Goal: Complete application form: Complete application form

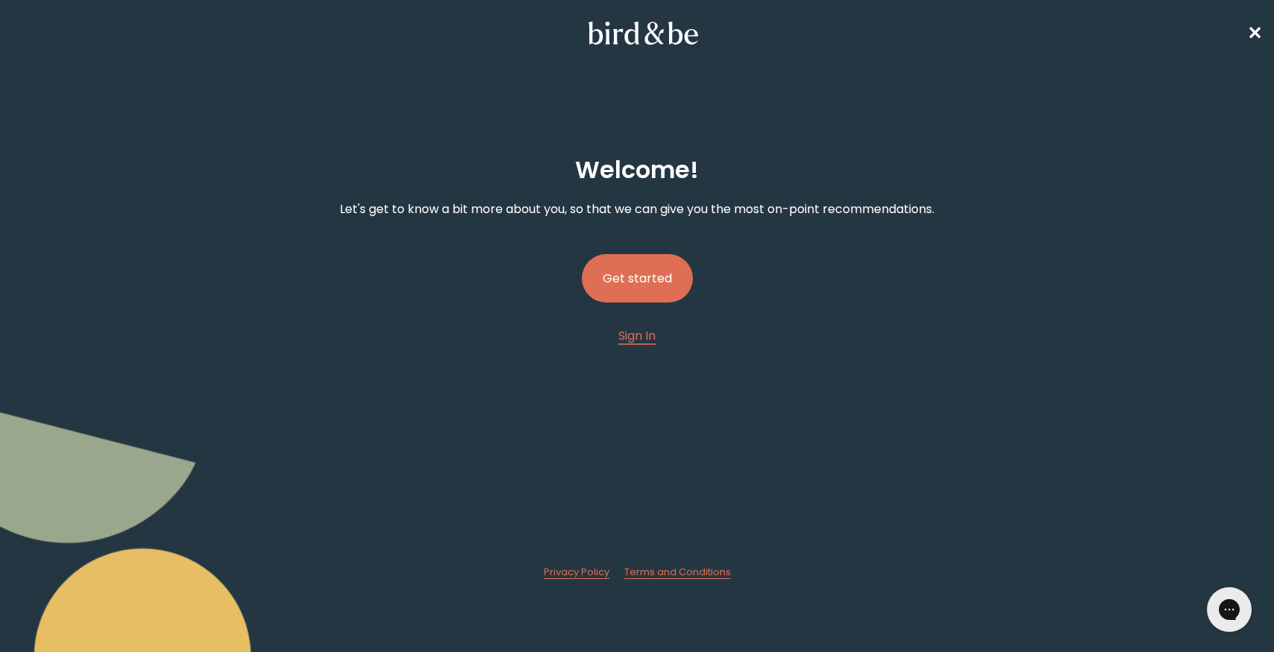
click at [634, 277] on button "Get started" at bounding box center [637, 278] width 111 height 48
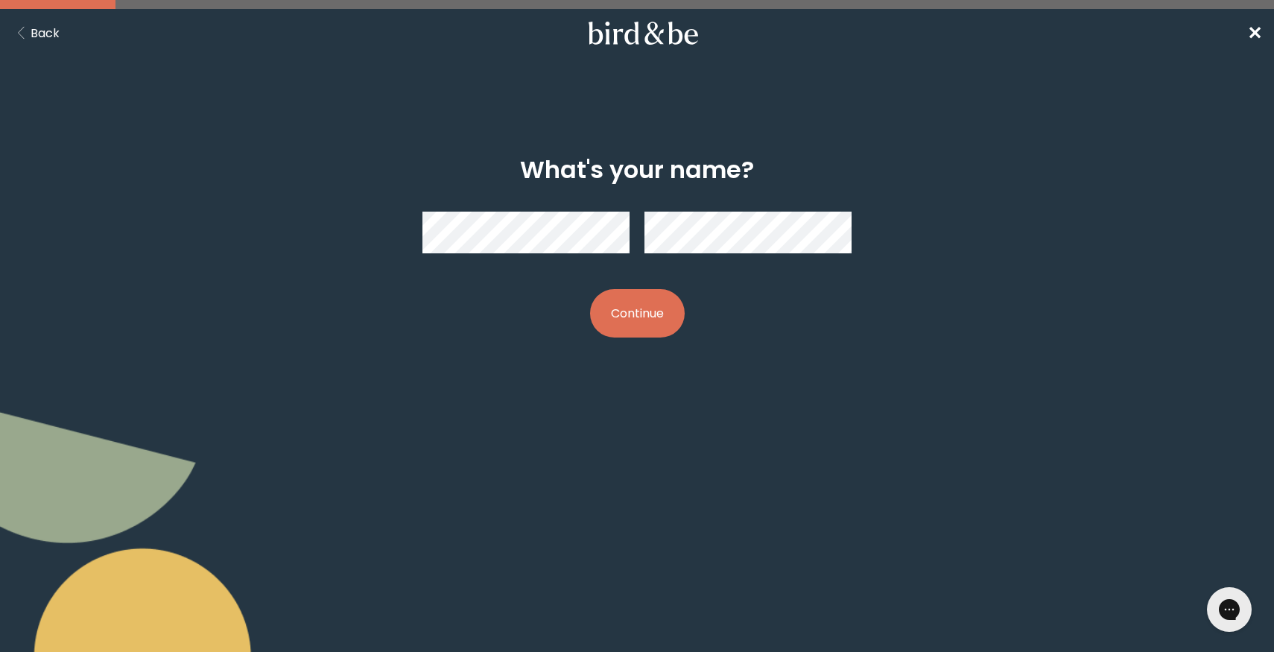
click at [659, 317] on button "Continue" at bounding box center [637, 313] width 95 height 48
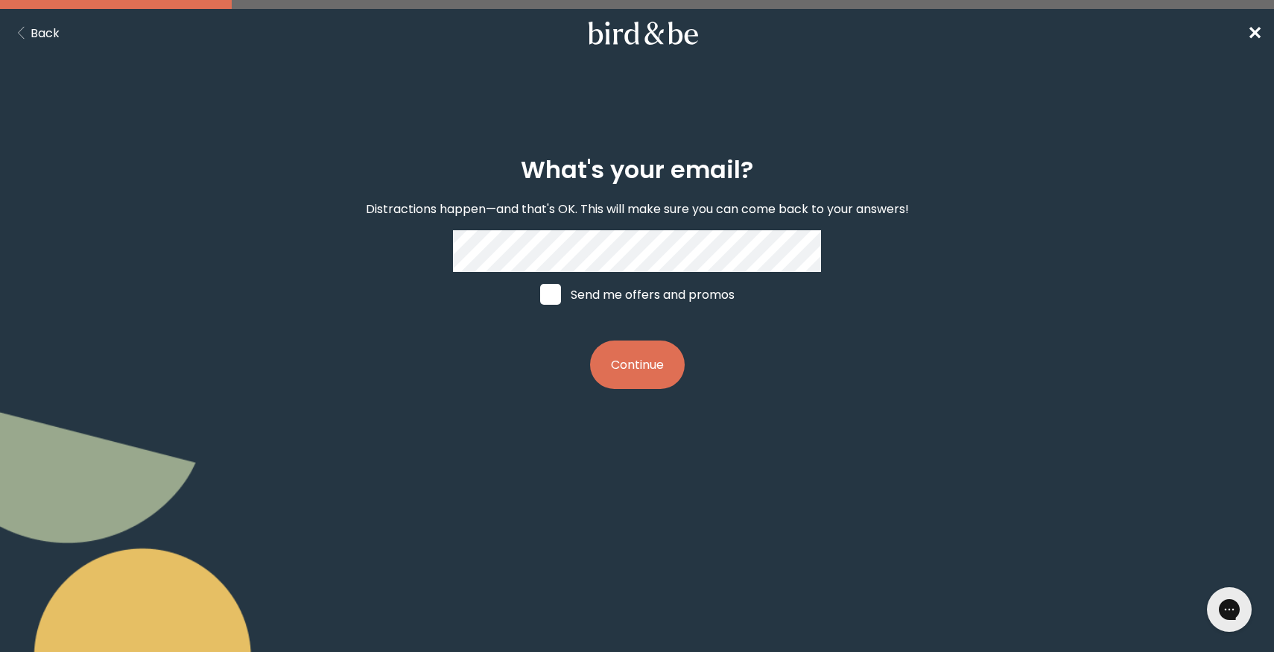
click at [641, 373] on button "Continue" at bounding box center [637, 364] width 95 height 48
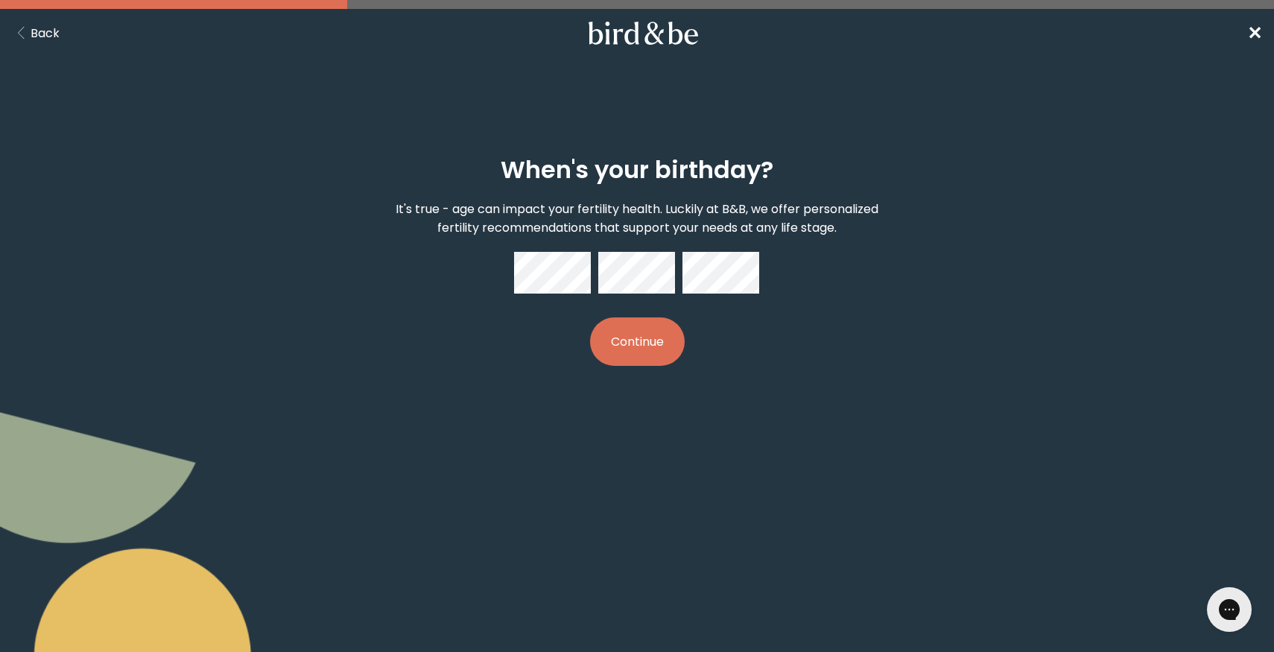
click at [635, 337] on button "Continue" at bounding box center [637, 341] width 95 height 48
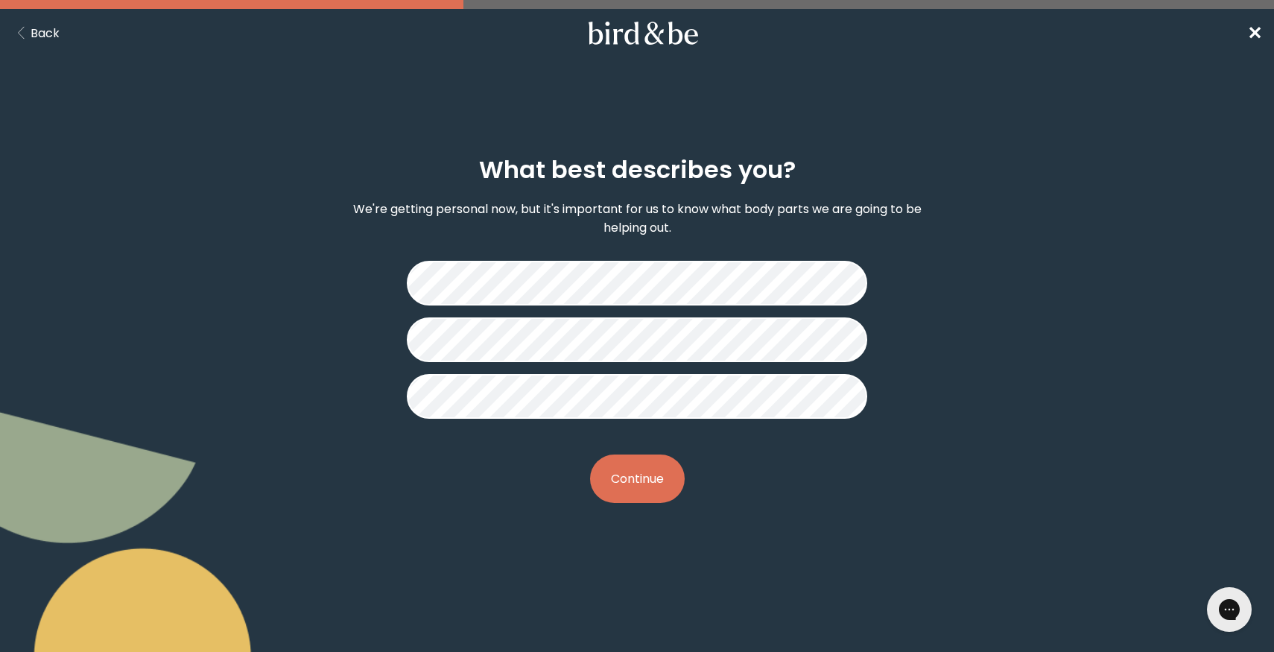
click at [645, 484] on button "Continue" at bounding box center [637, 478] width 95 height 48
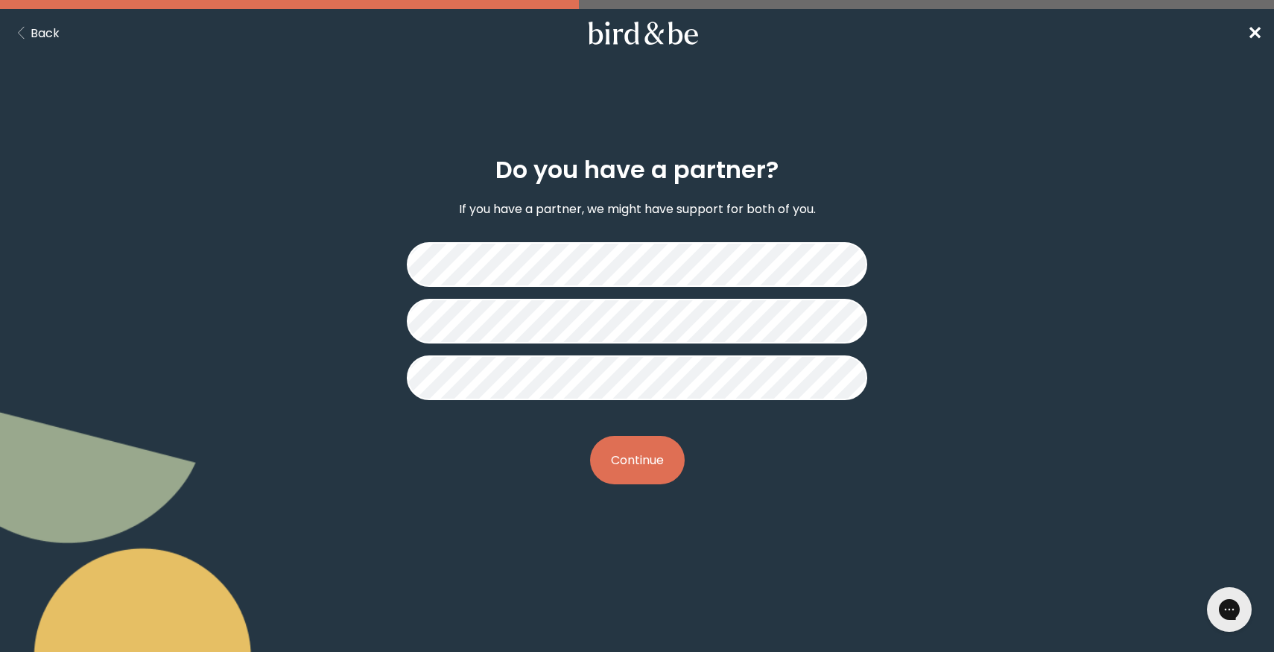
click at [646, 465] on button "Continue" at bounding box center [637, 460] width 95 height 48
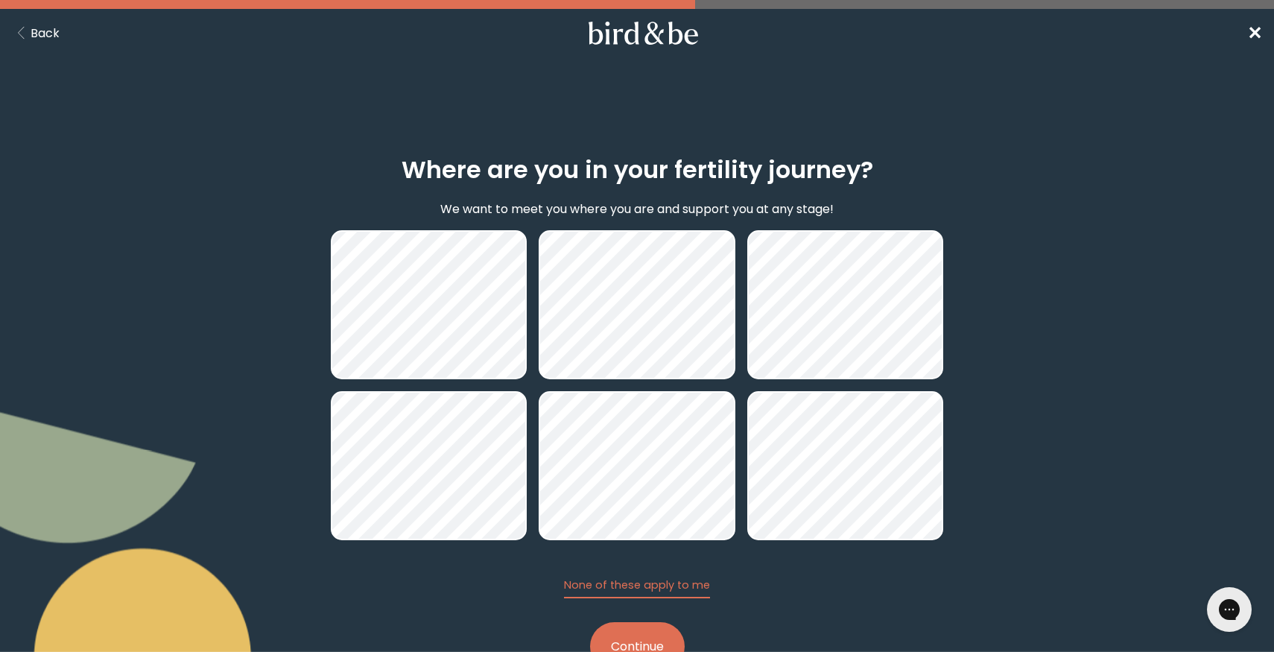
scroll to position [53, 0]
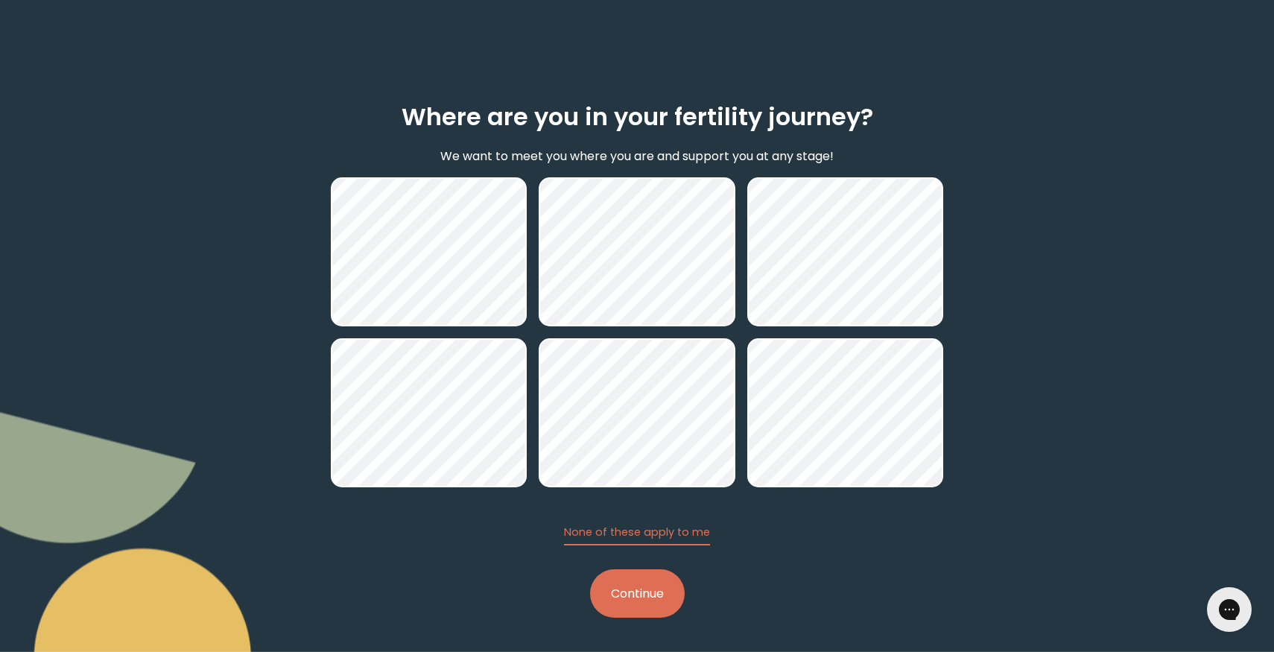
click at [650, 603] on button "Continue" at bounding box center [637, 593] width 95 height 48
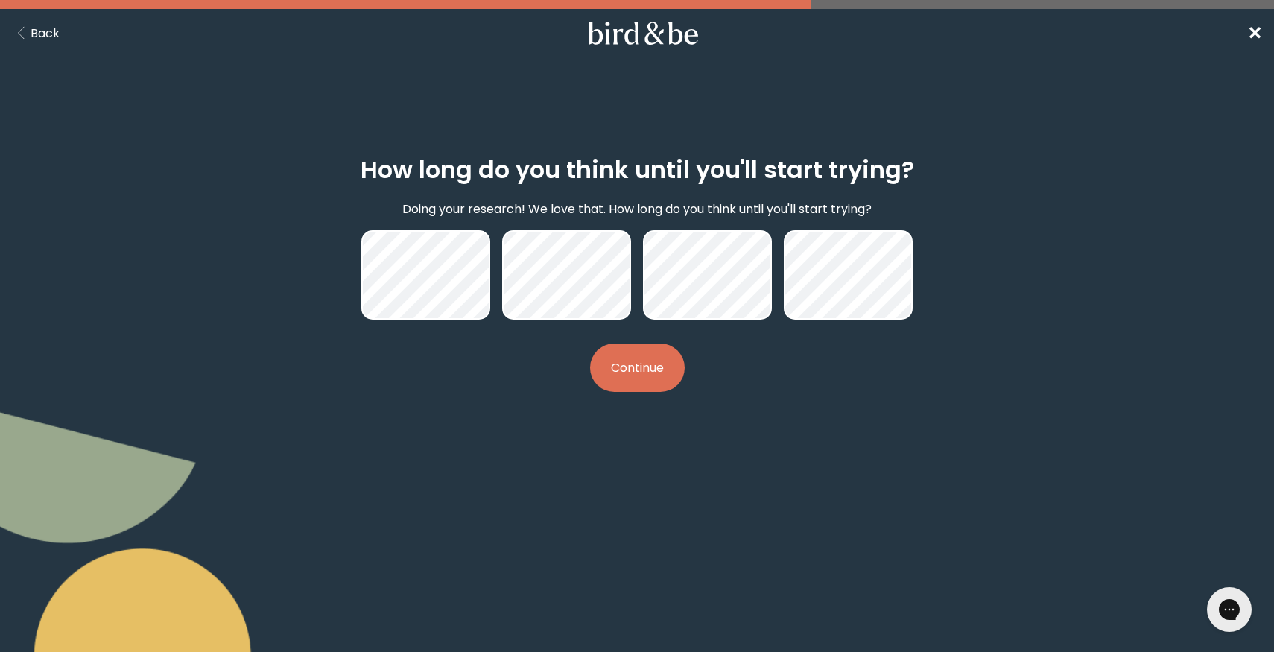
click at [652, 365] on button "Continue" at bounding box center [637, 367] width 95 height 48
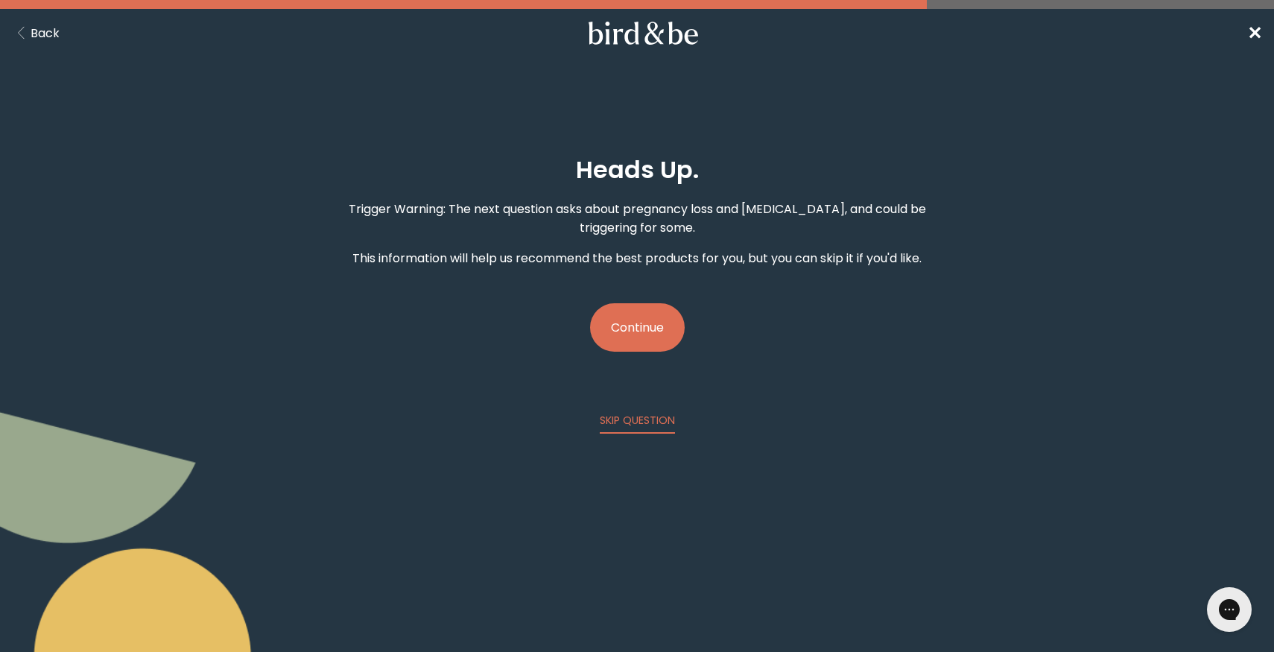
click at [609, 332] on button "Continue" at bounding box center [637, 327] width 95 height 48
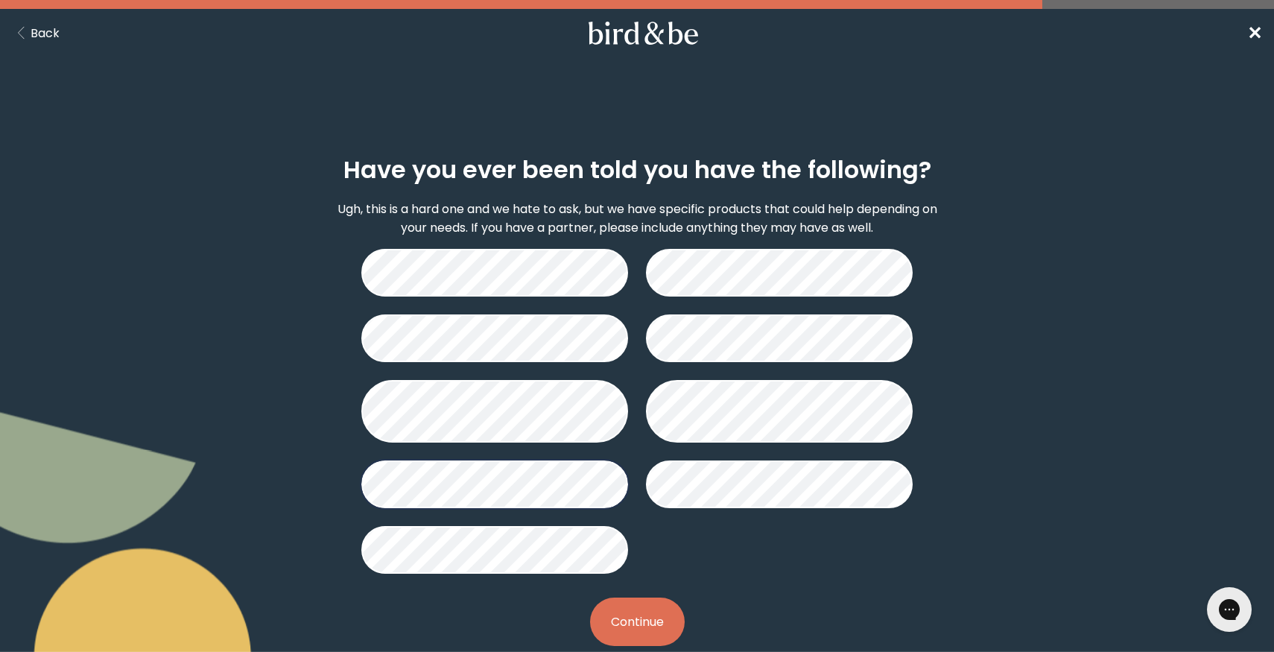
scroll to position [27, 0]
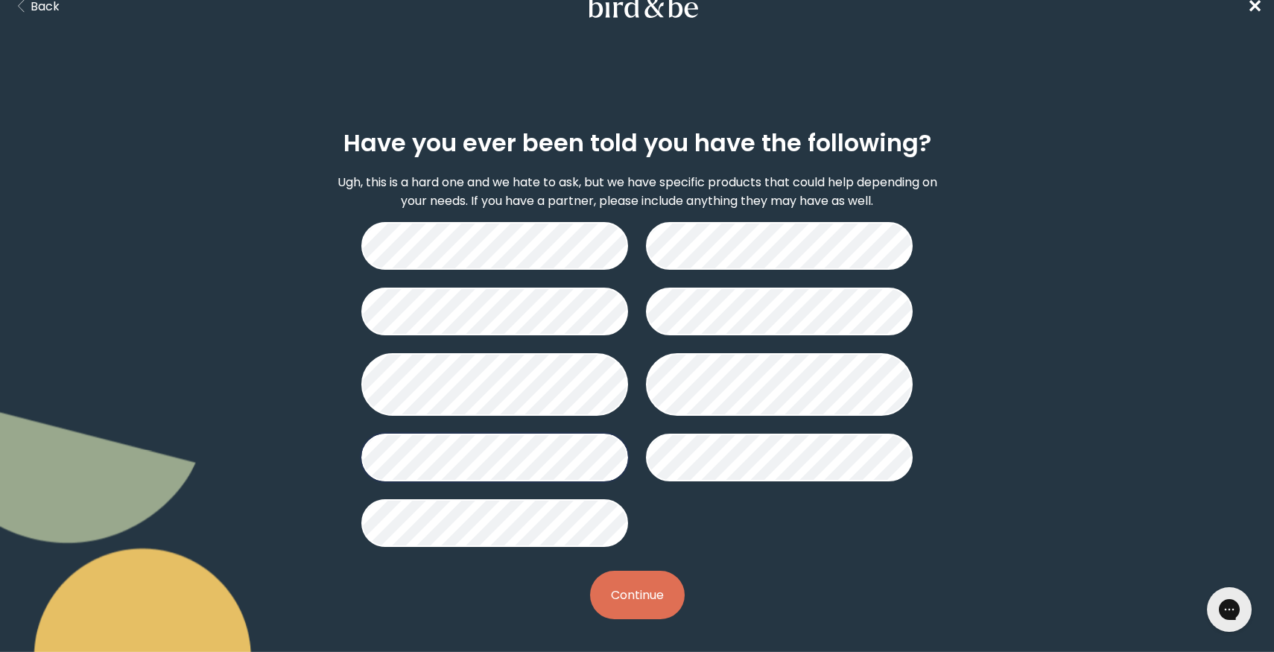
click at [629, 598] on button "Continue" at bounding box center [637, 595] width 95 height 48
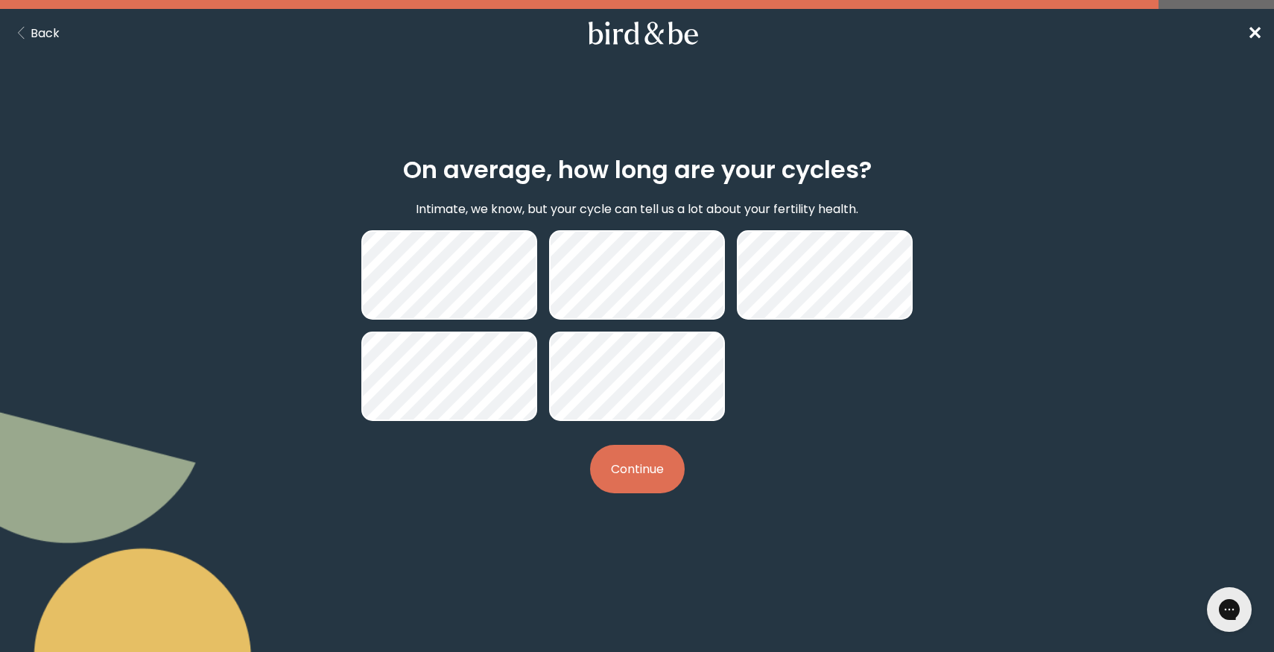
click at [652, 464] on button "Continue" at bounding box center [637, 469] width 95 height 48
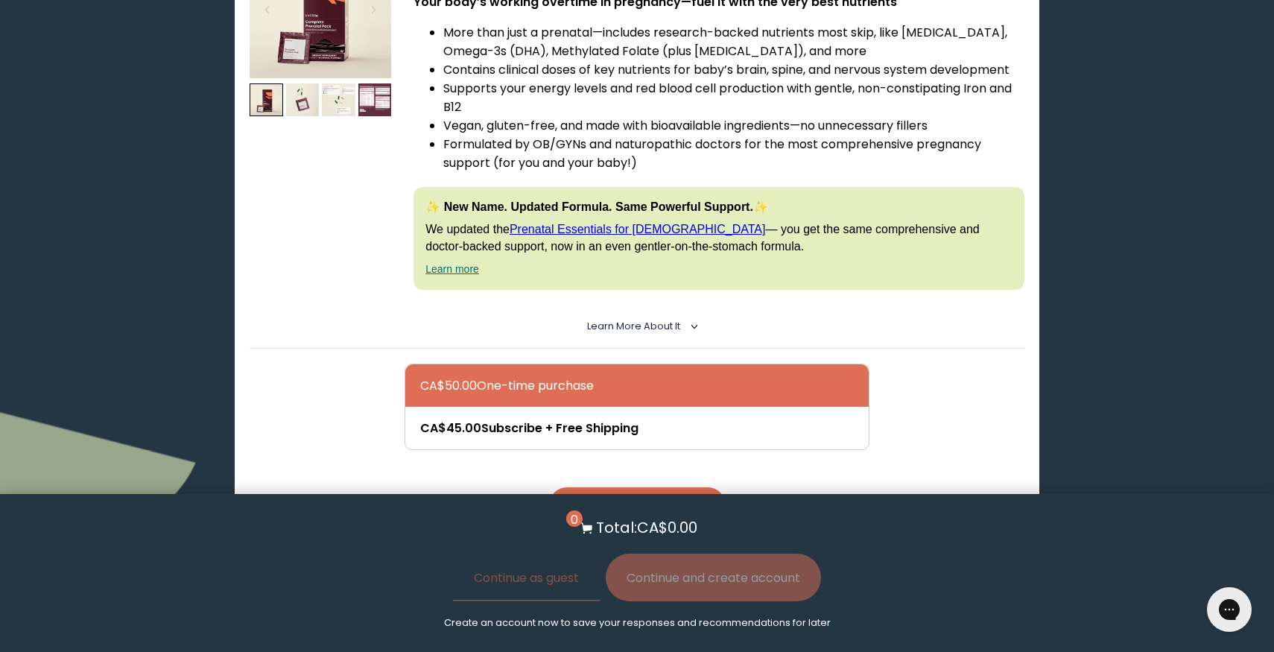
scroll to position [3692, 0]
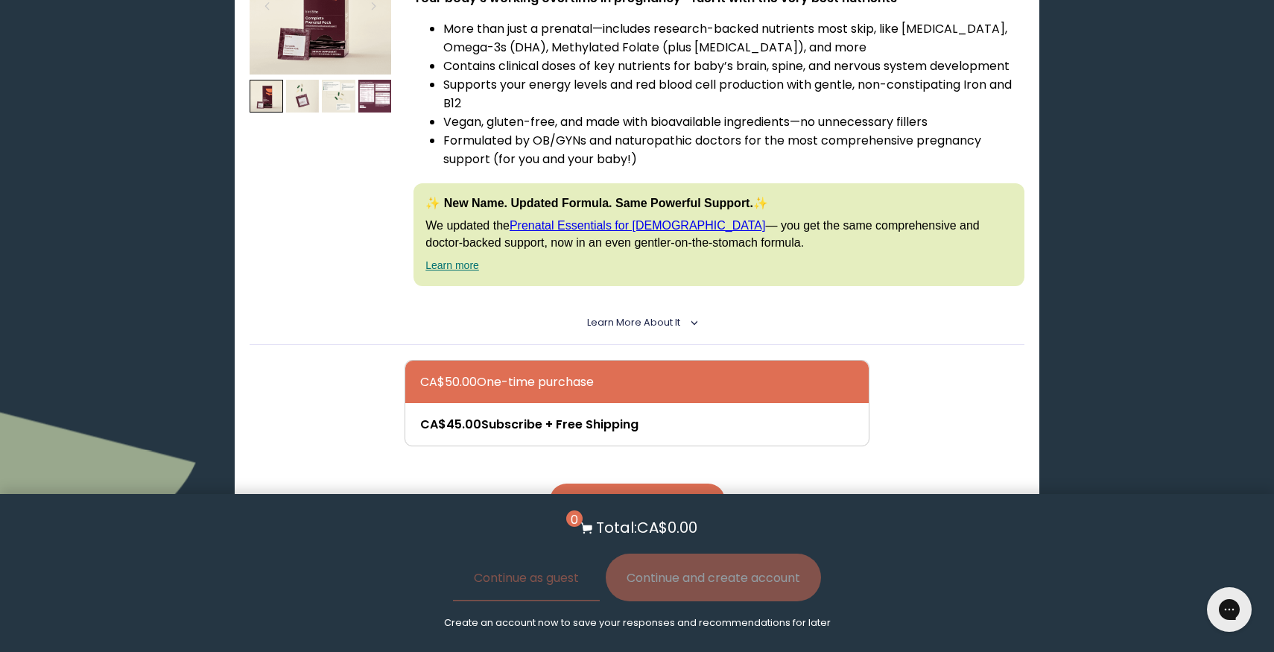
click at [631, 316] on span "Learn More About it" at bounding box center [633, 322] width 93 height 13
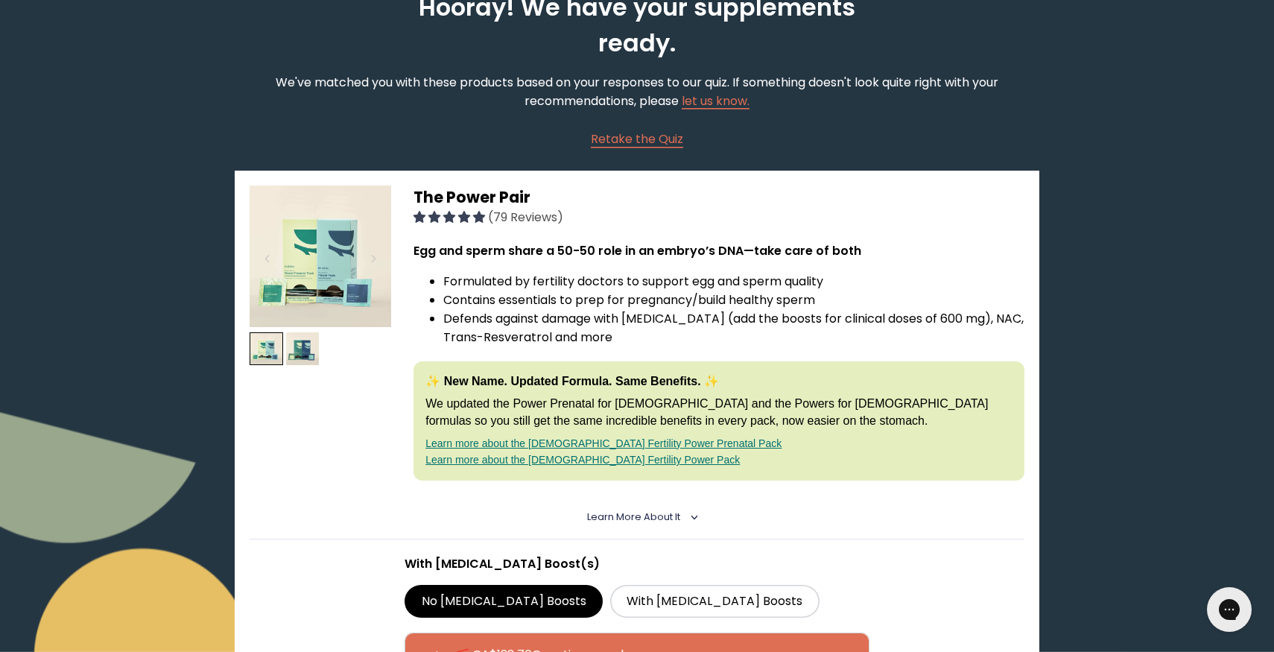
scroll to position [0, 0]
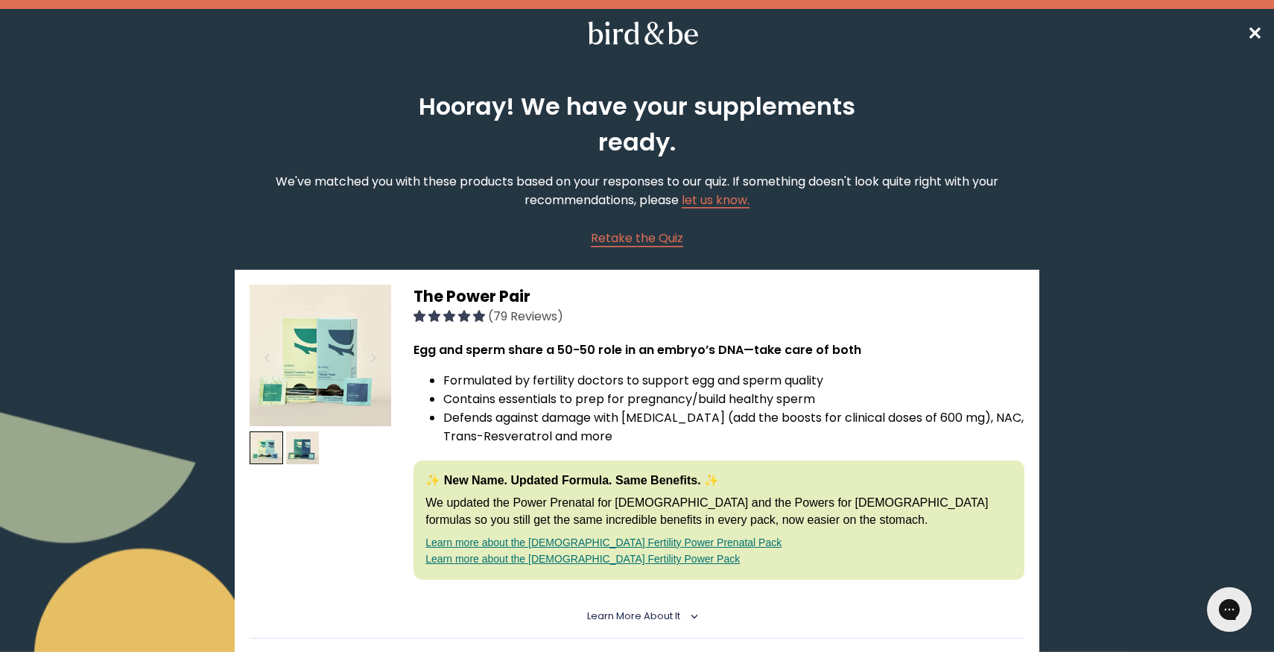
click at [1258, 31] on span "✕" at bounding box center [1254, 33] width 15 height 25
